Goal: Information Seeking & Learning: Learn about a topic

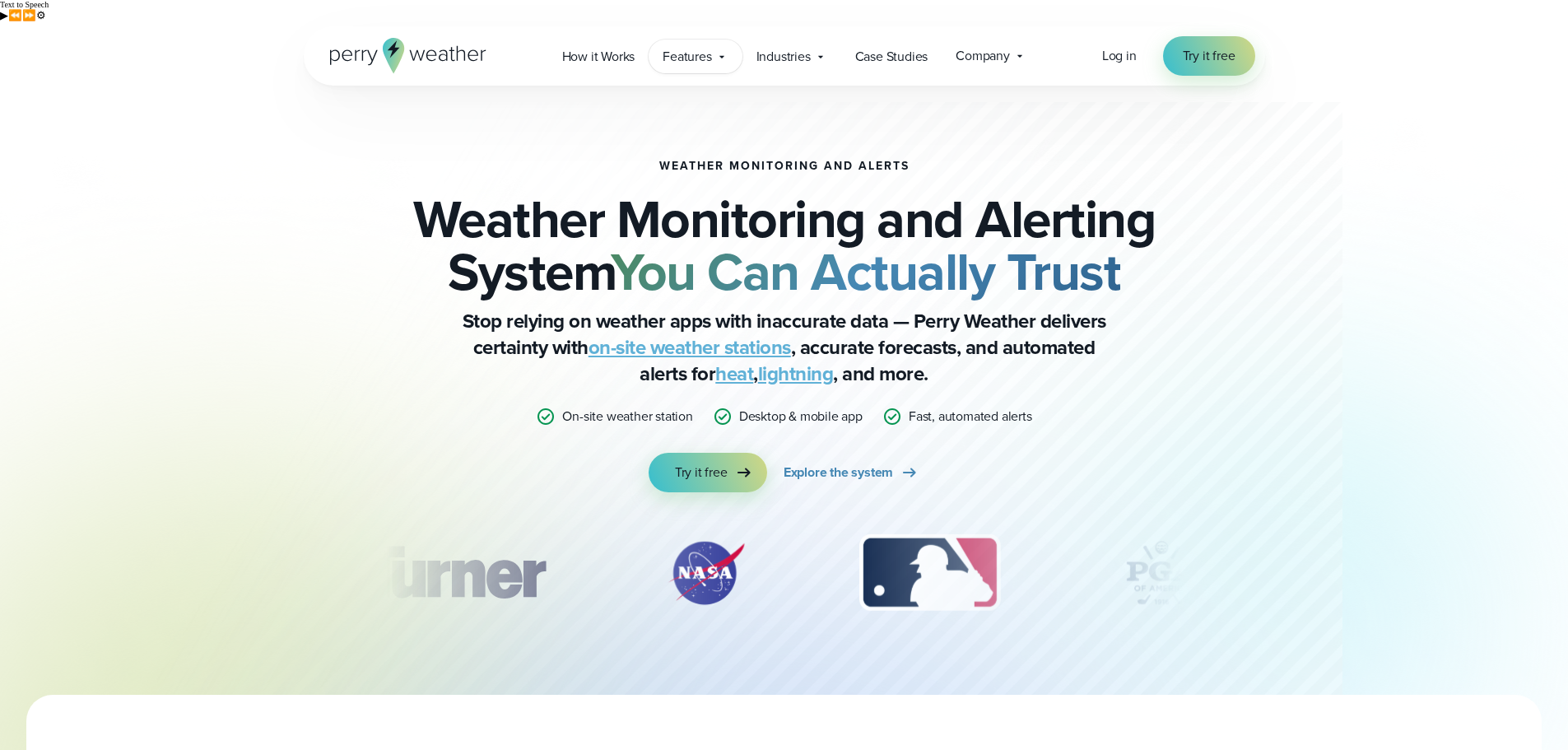
click at [689, 53] on span "Features" at bounding box center [687, 56] width 49 height 20
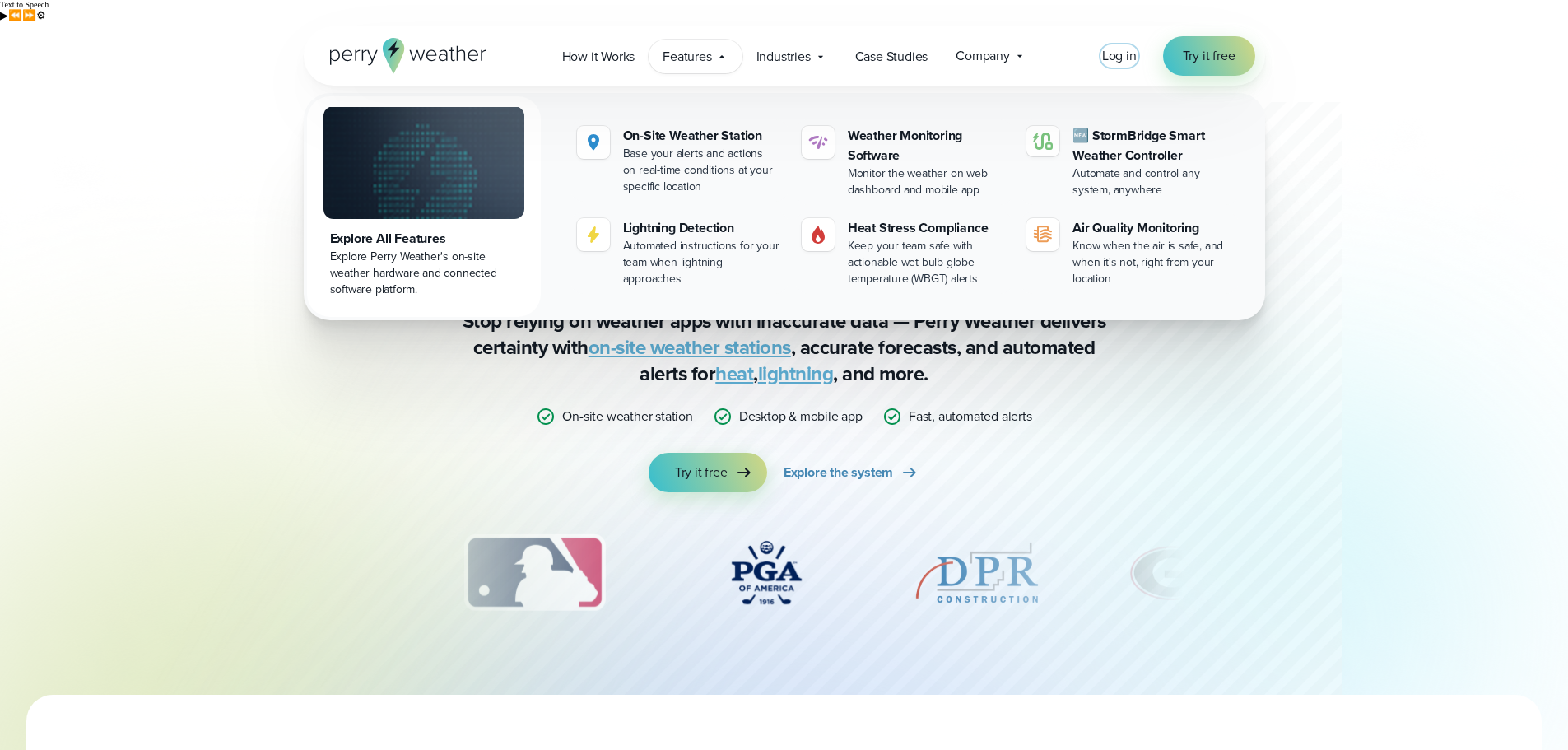
click at [1118, 47] on span "Log in" at bounding box center [1119, 56] width 34 height 19
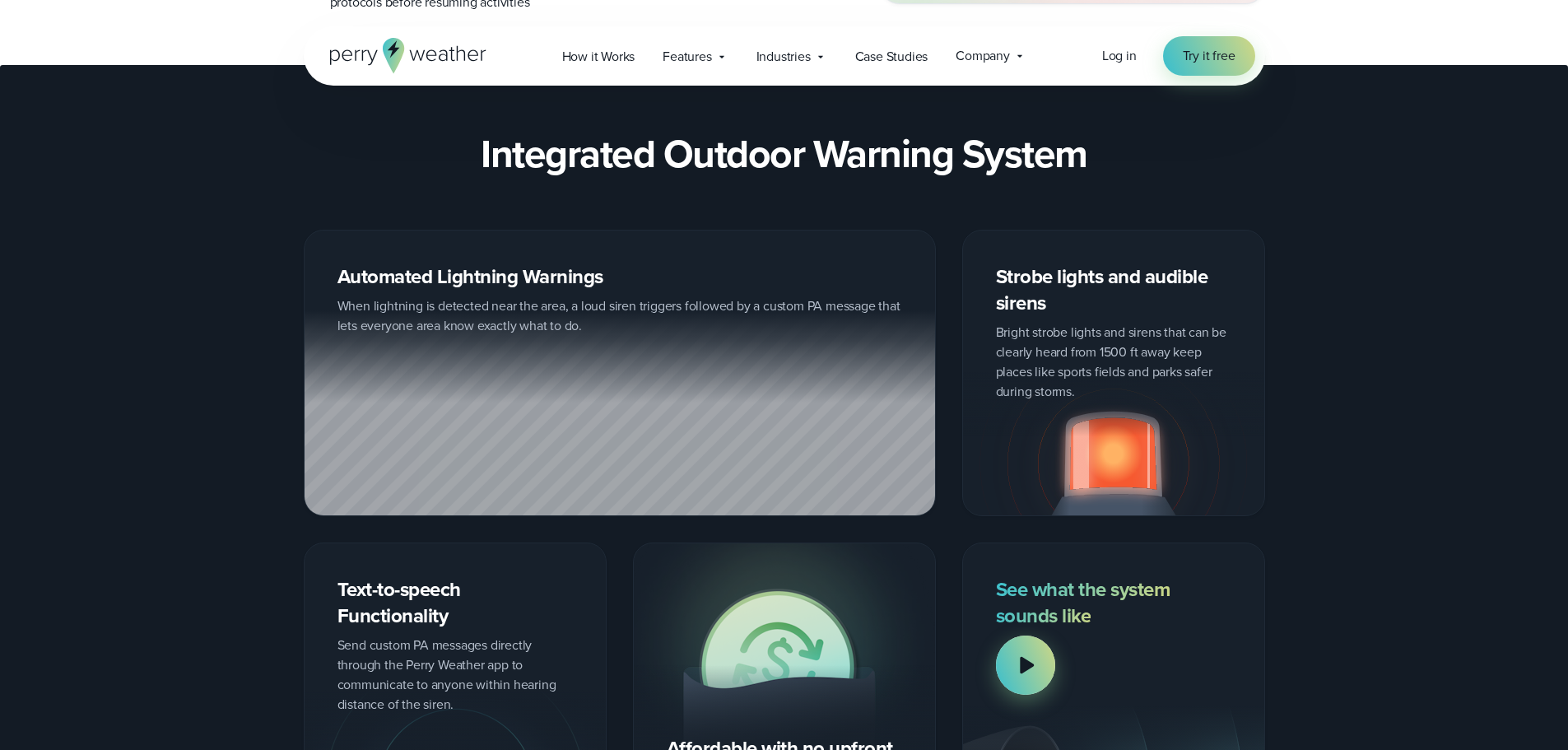
scroll to position [1893, 0]
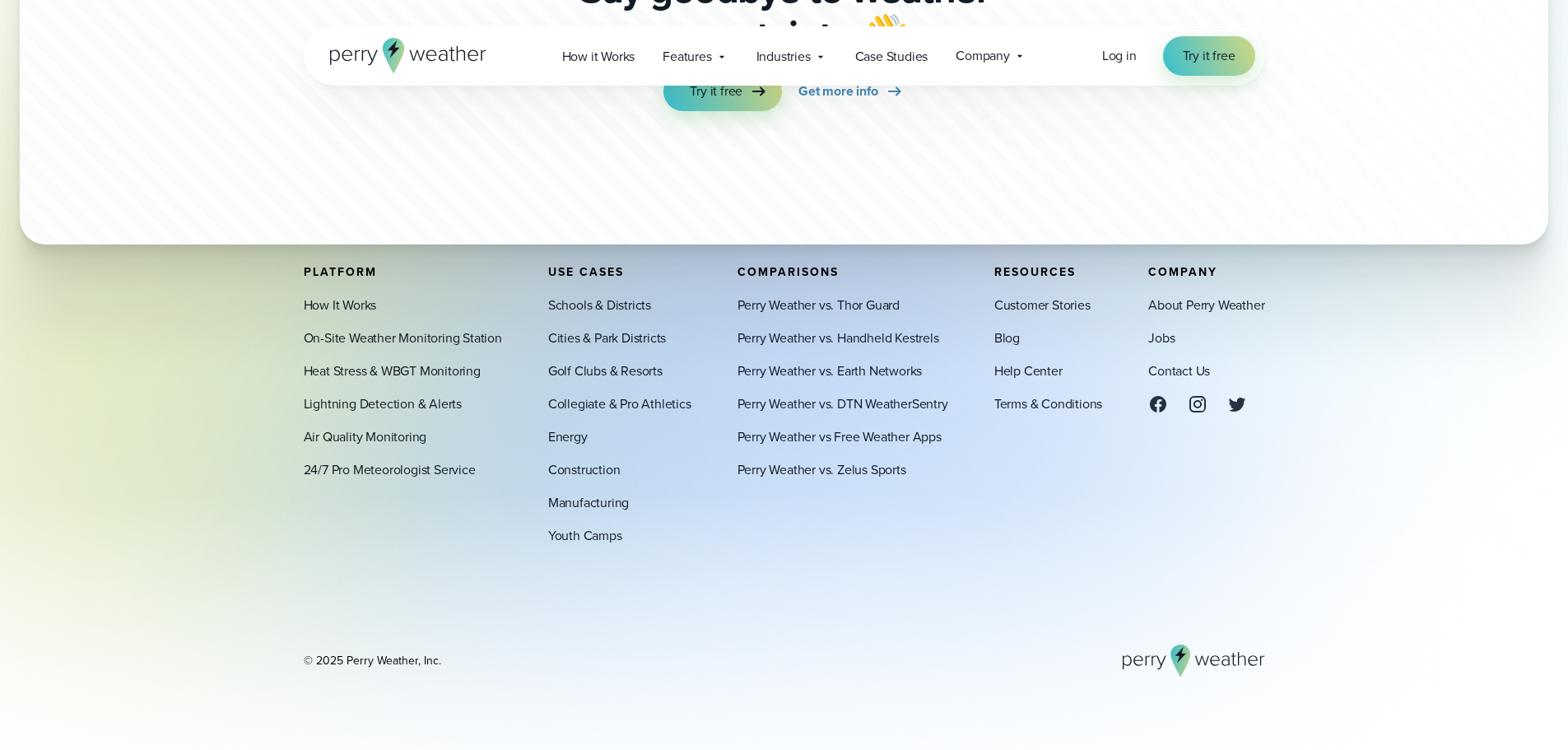
scroll to position [5136, 0]
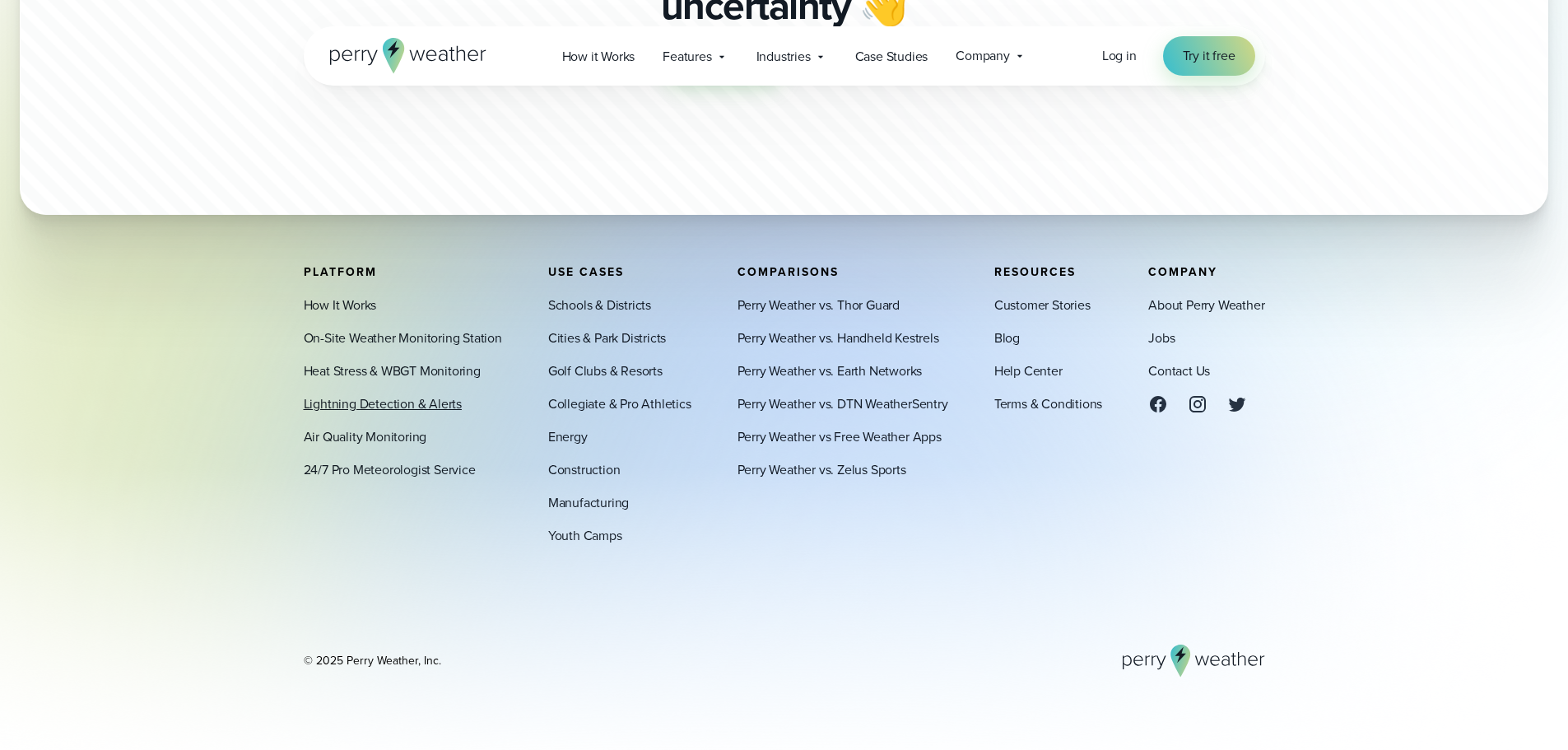
click at [356, 404] on link "Lightning Detection & Alerts" at bounding box center [383, 404] width 158 height 20
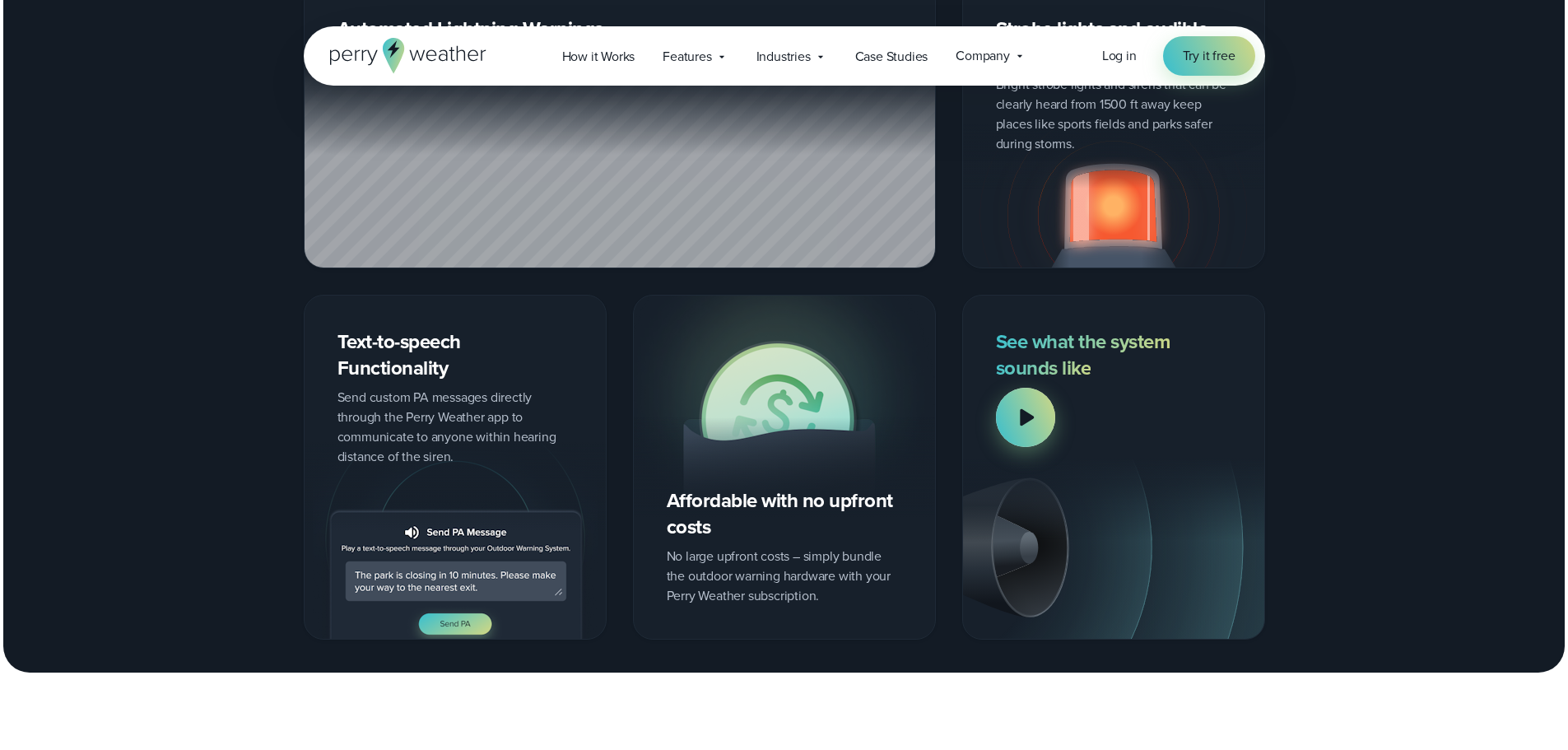
scroll to position [2552, 0]
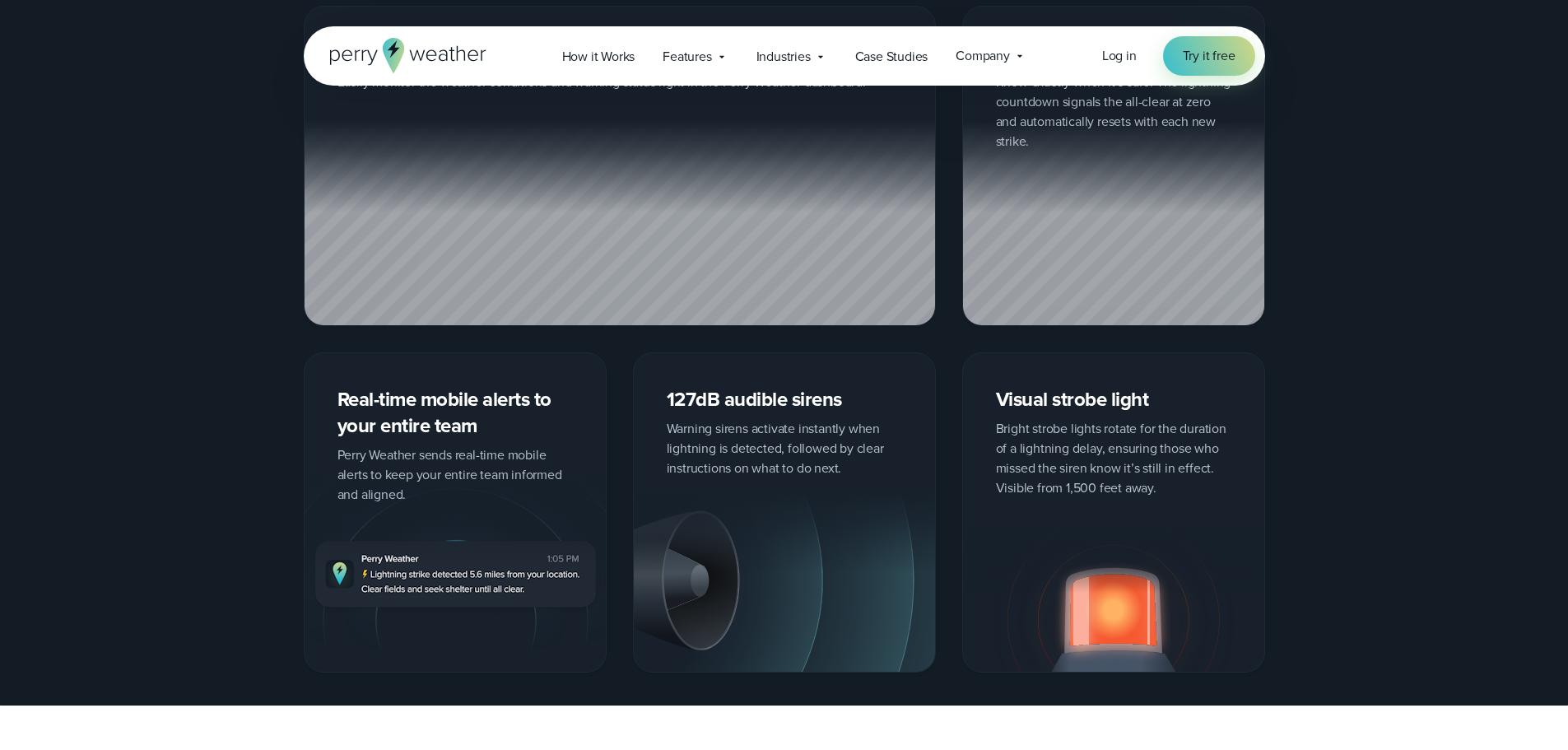
scroll to position [2881, 0]
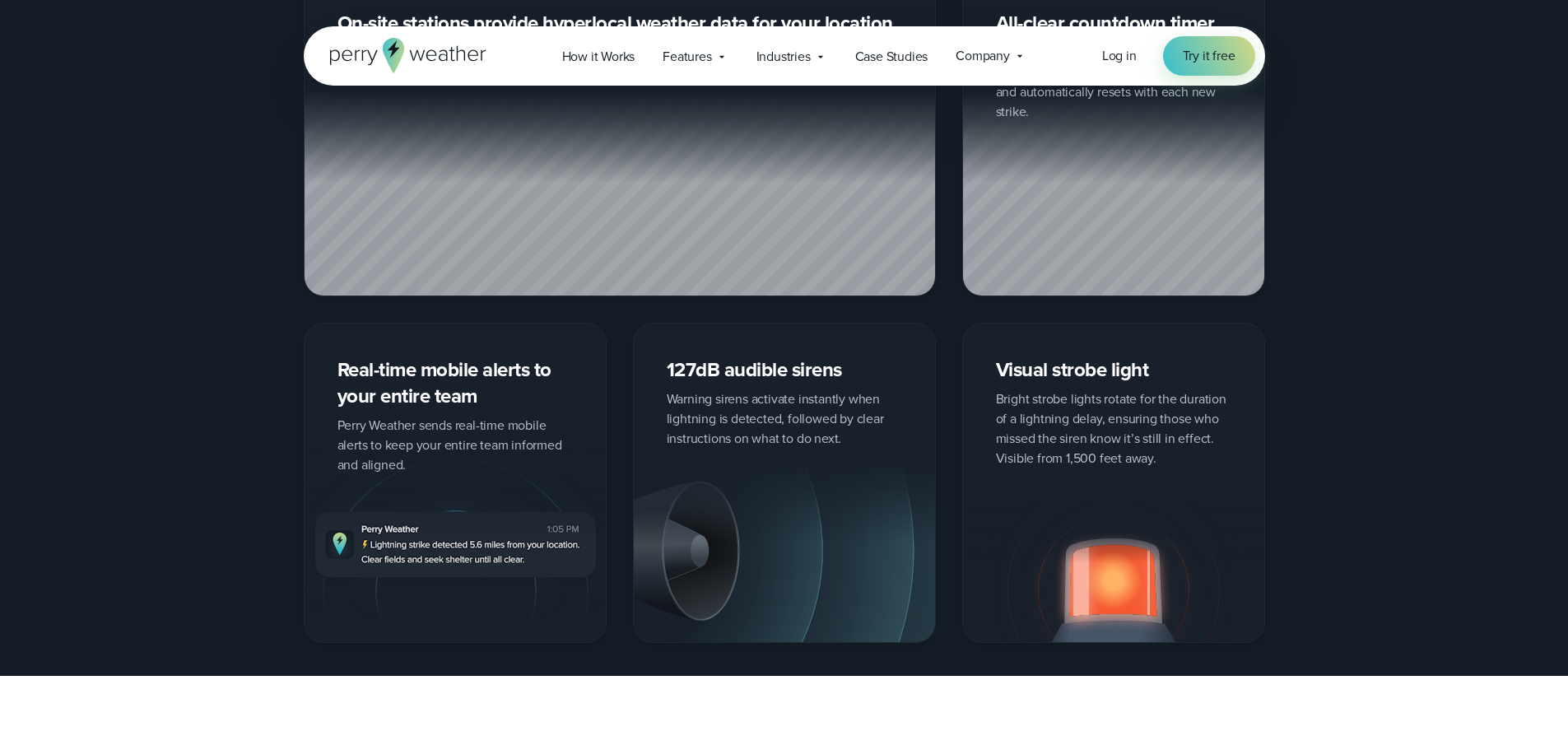
click at [1131, 418] on div "Visual strobe light Bright strobe lights rotate for the duration of a lightning…" at bounding box center [1114, 483] width 303 height 319
